Goal: Information Seeking & Learning: Learn about a topic

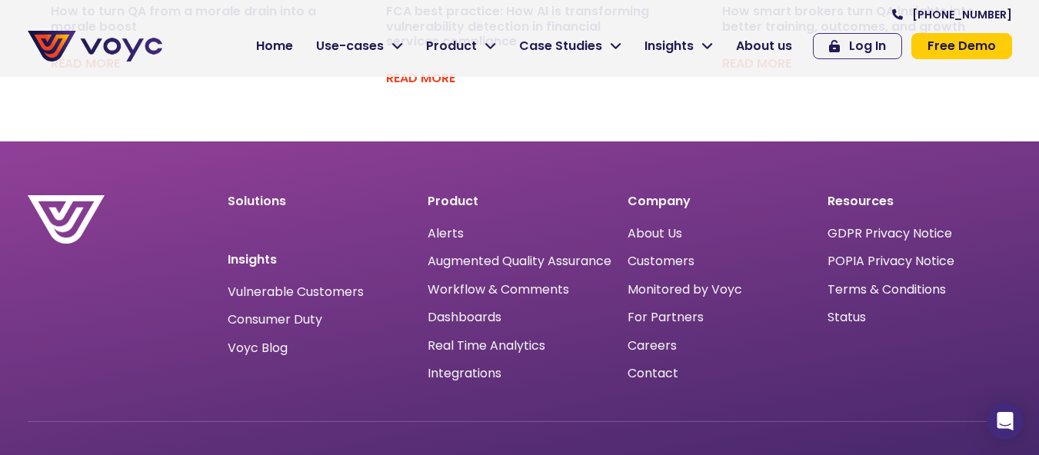
scroll to position [1791, 0]
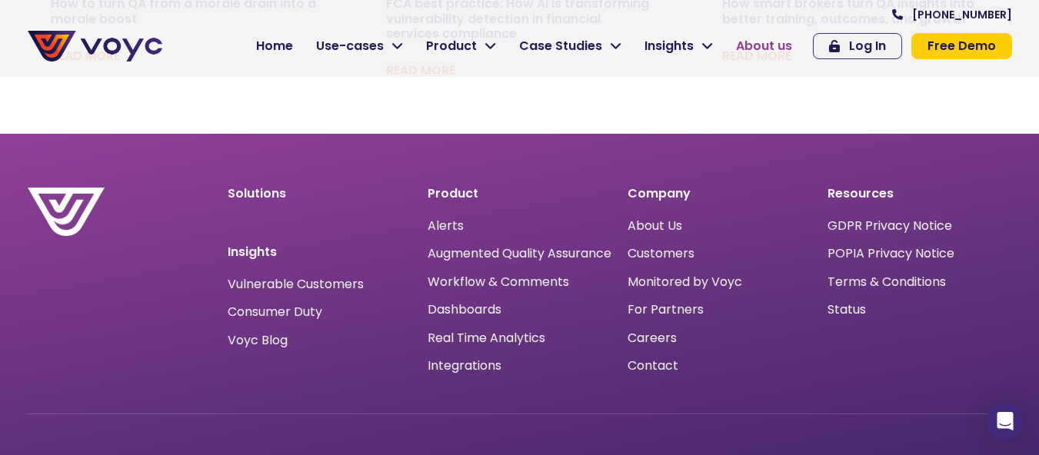
click at [757, 46] on span "About us" at bounding box center [764, 46] width 56 height 18
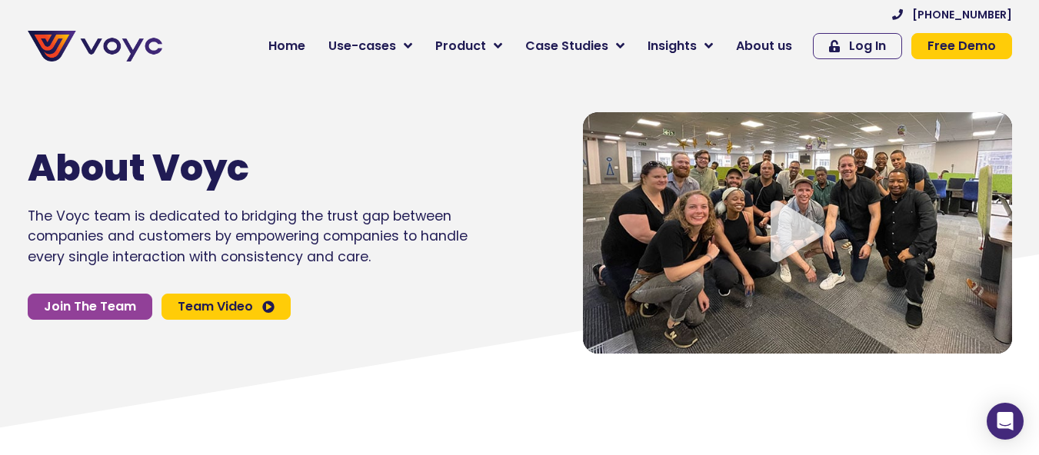
click at [793, 235] on icon "Video play button" at bounding box center [797, 232] width 54 height 62
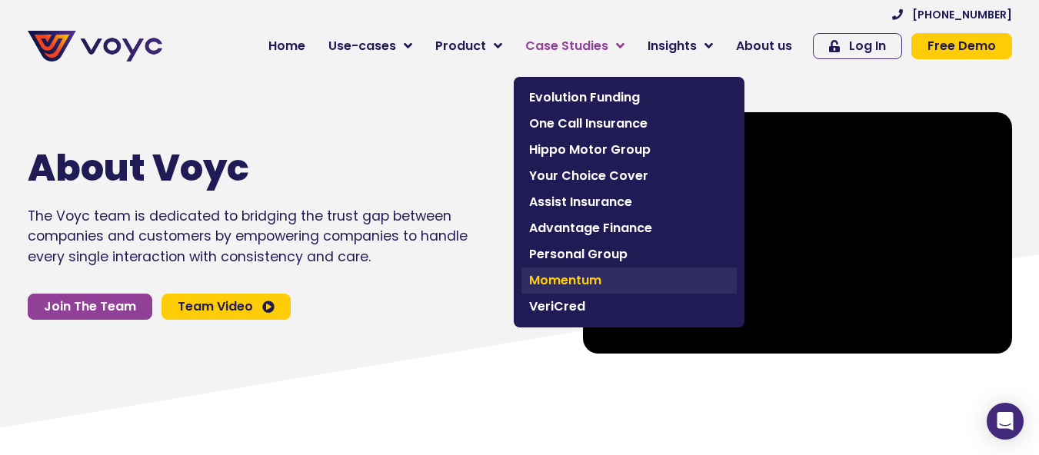
click at [564, 274] on span "Momentum" at bounding box center [629, 280] width 200 height 18
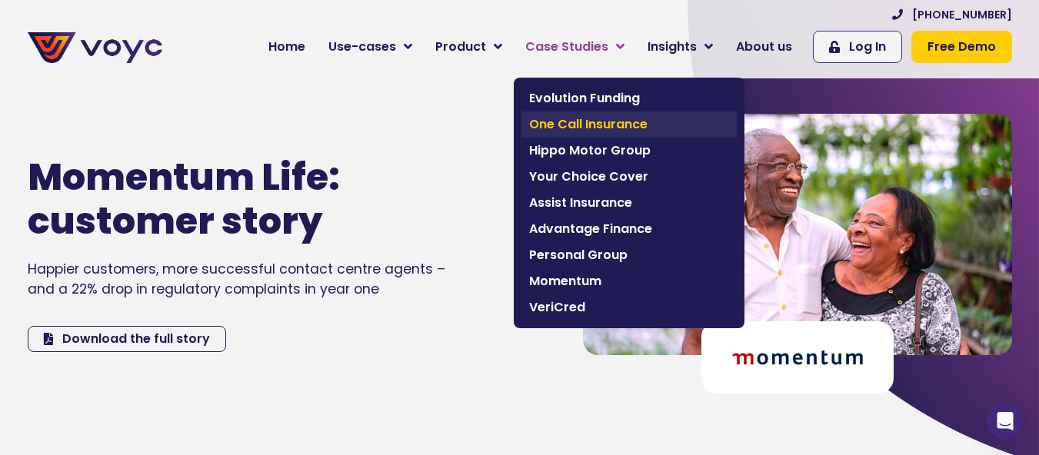
click at [586, 118] on span "One Call Insurance" at bounding box center [629, 124] width 200 height 18
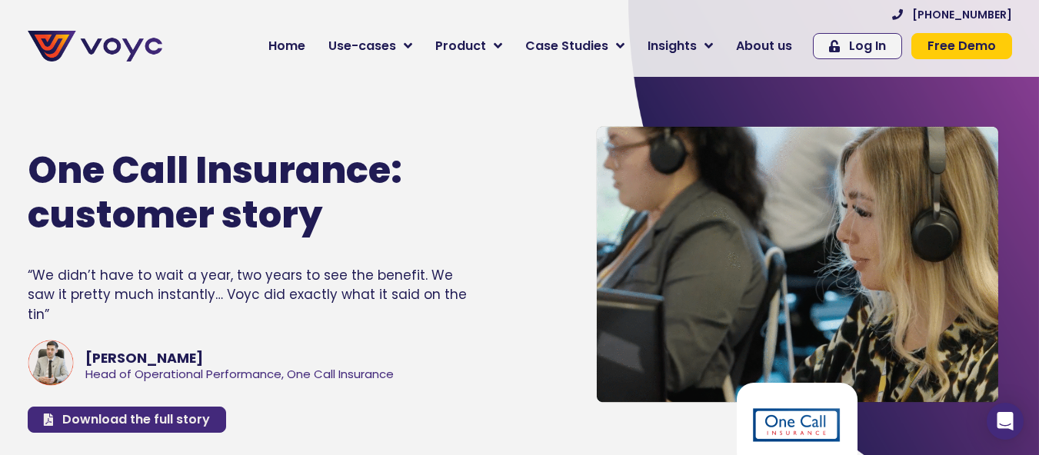
click at [157, 414] on span "Download the full story" at bounding box center [136, 420] width 148 height 12
